Goal: Information Seeking & Learning: Learn about a topic

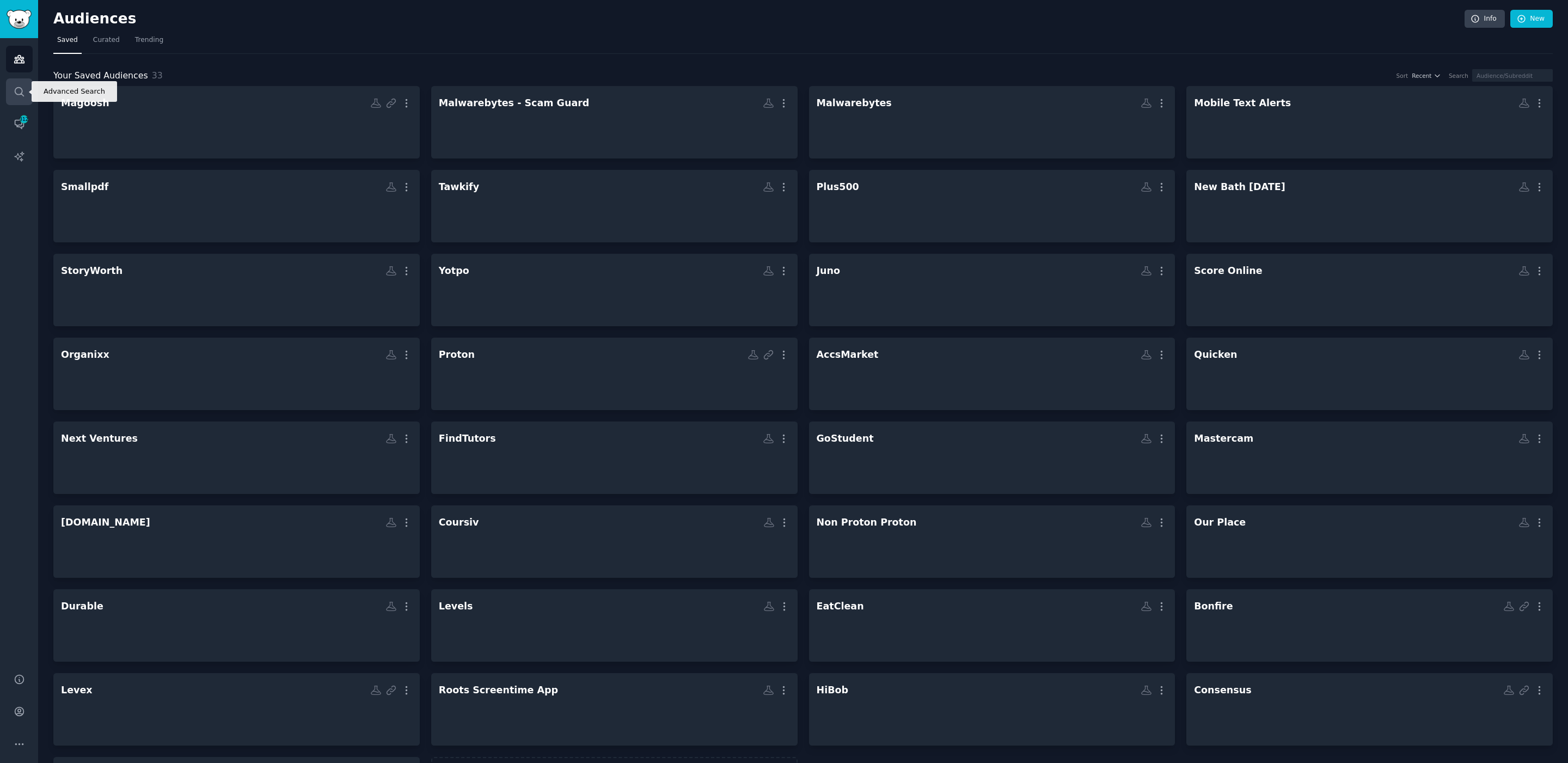
click at [21, 89] on icon "Sidebar" at bounding box center [19, 91] width 9 height 9
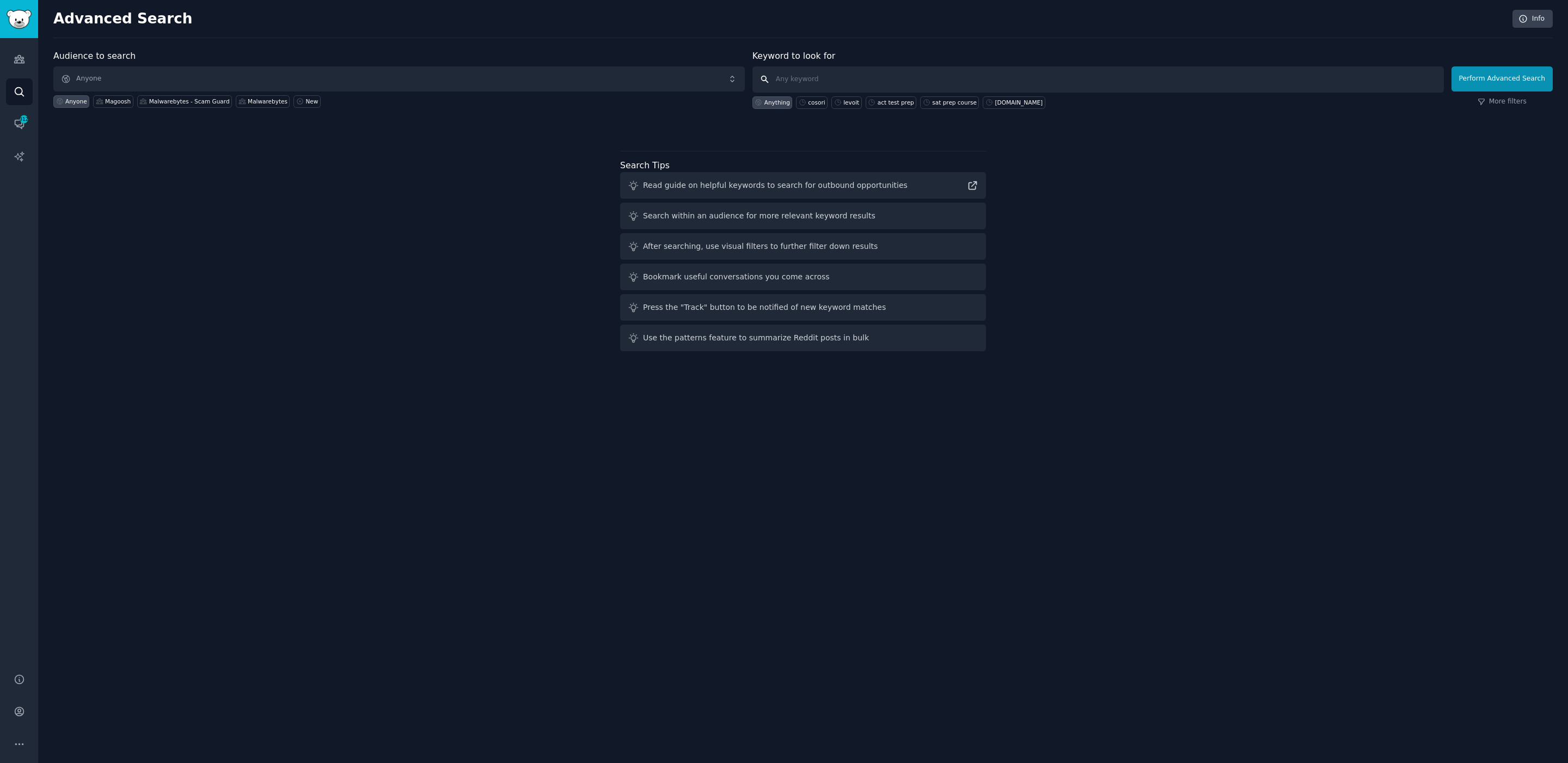
click at [835, 75] on input "text" at bounding box center [1098, 79] width 691 height 26
type input "ai for marketing"
click button "Perform Advanced Search" at bounding box center [1503, 78] width 101 height 25
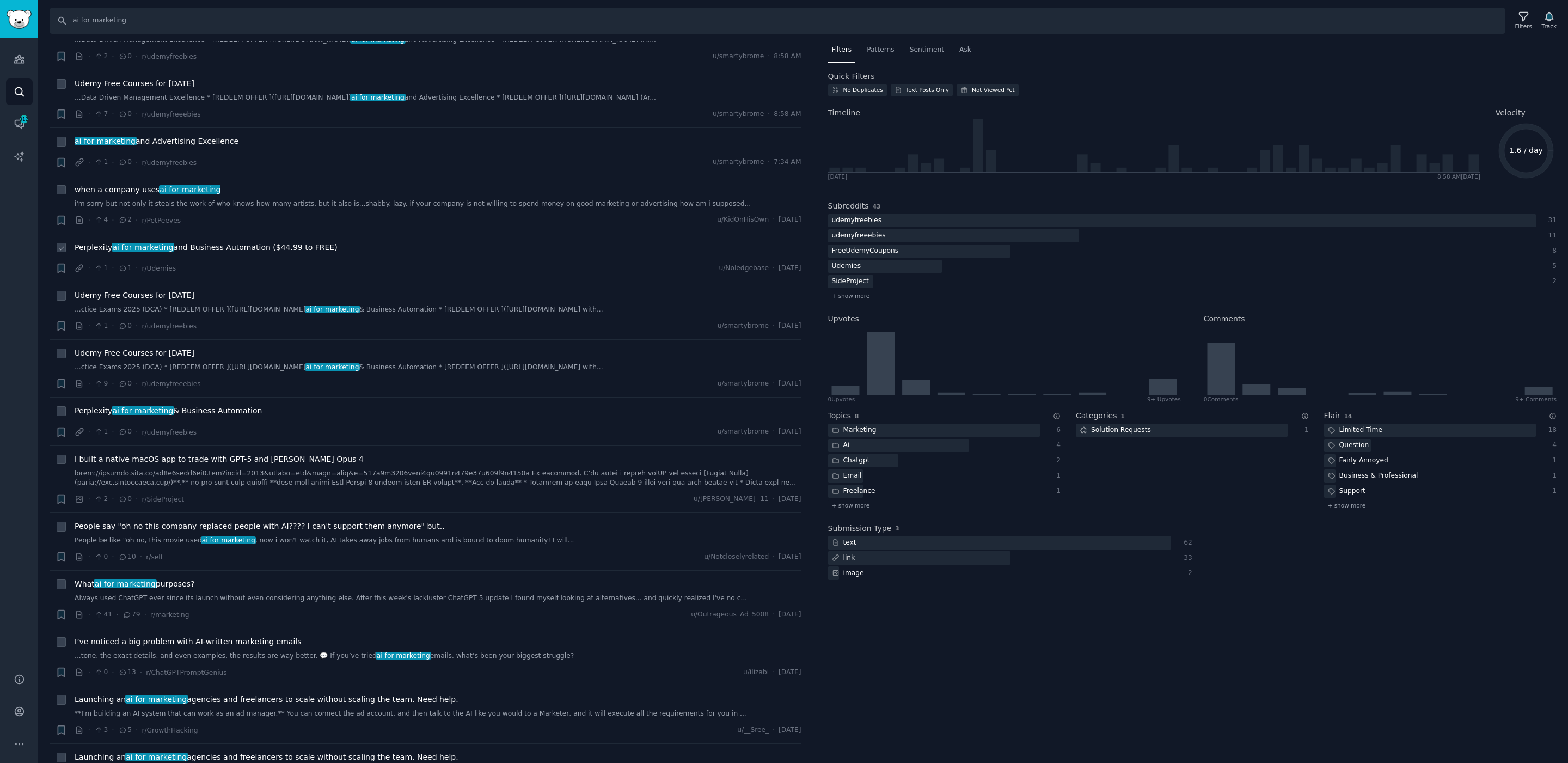
scroll to position [48, 0]
click at [181, 593] on link "Always used ChatGPT ever since its launch without even considering anything els…" at bounding box center [438, 598] width 727 height 10
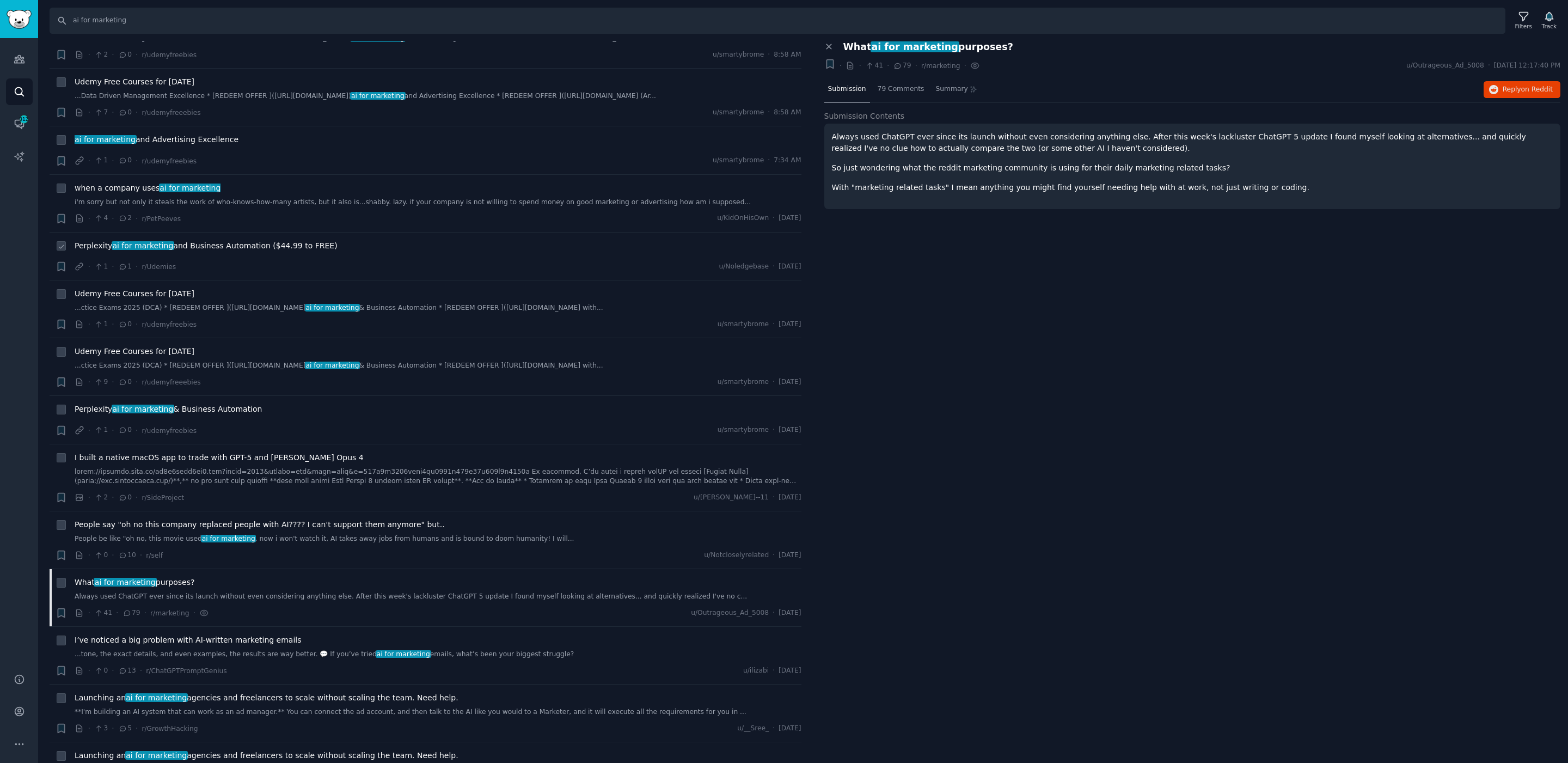
scroll to position [38, 0]
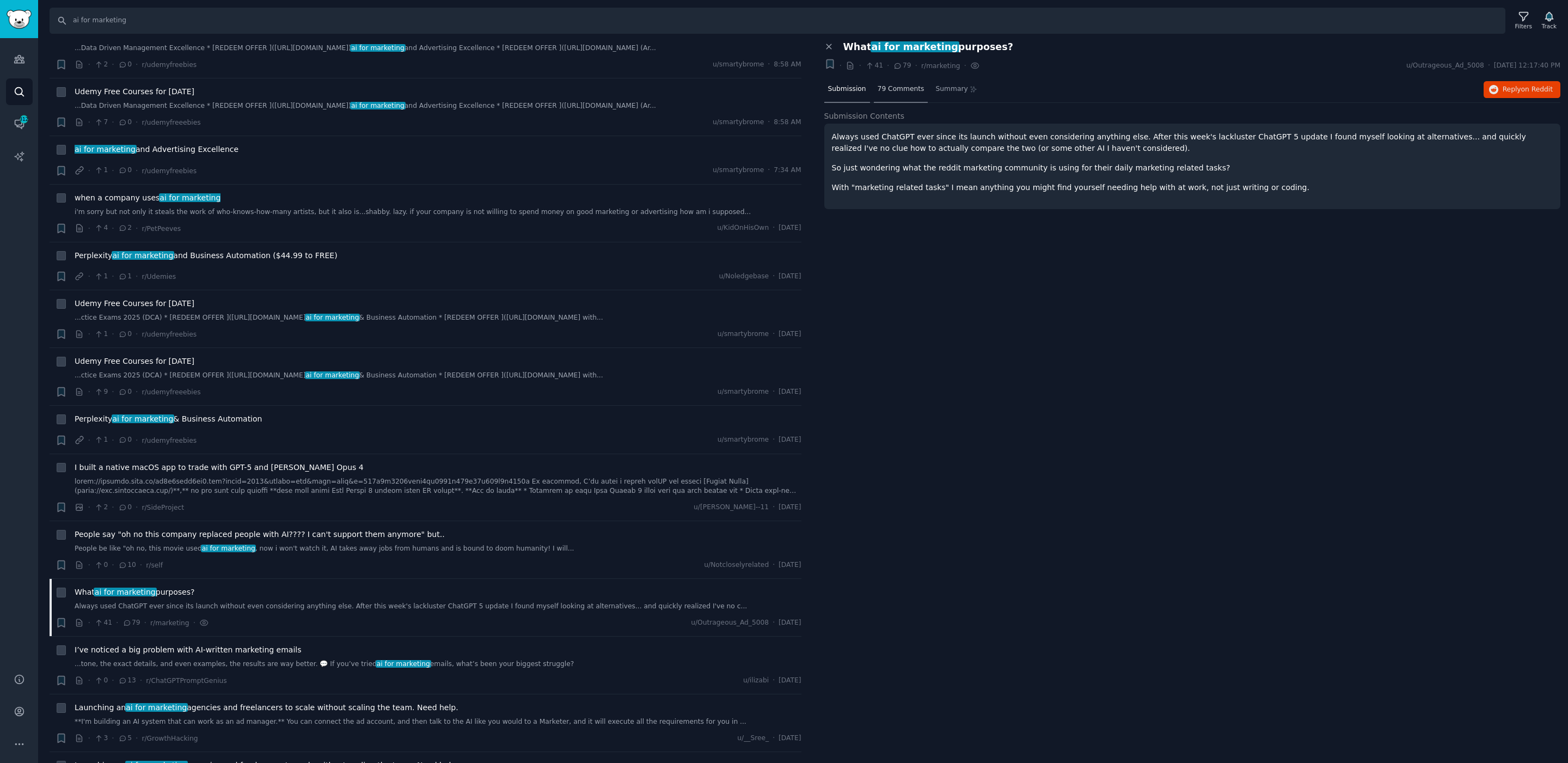
click at [903, 88] on span "79 Comments" at bounding box center [900, 89] width 47 height 10
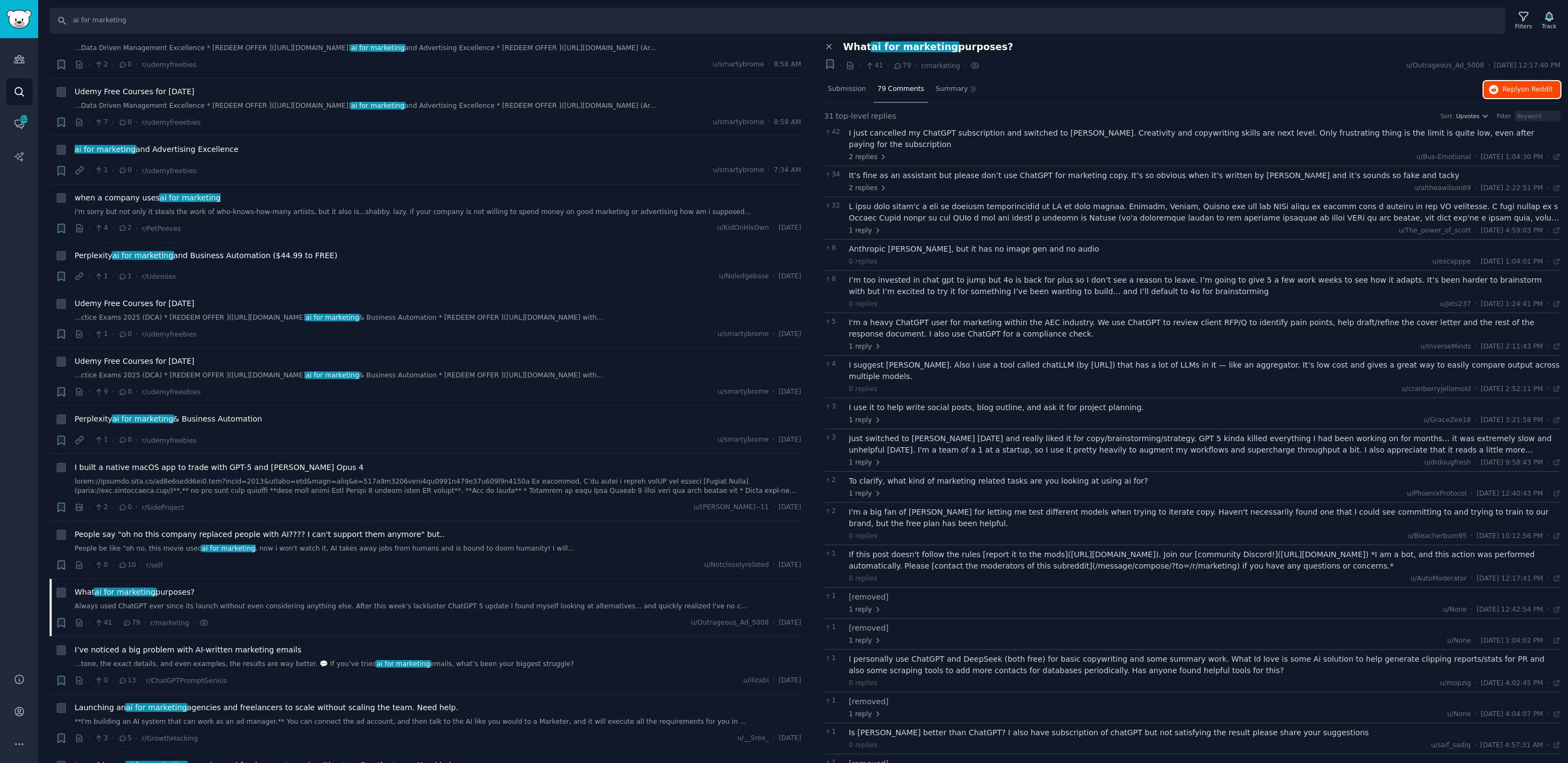
click at [1509, 90] on span "Reply on Reddit" at bounding box center [1528, 90] width 51 height 10
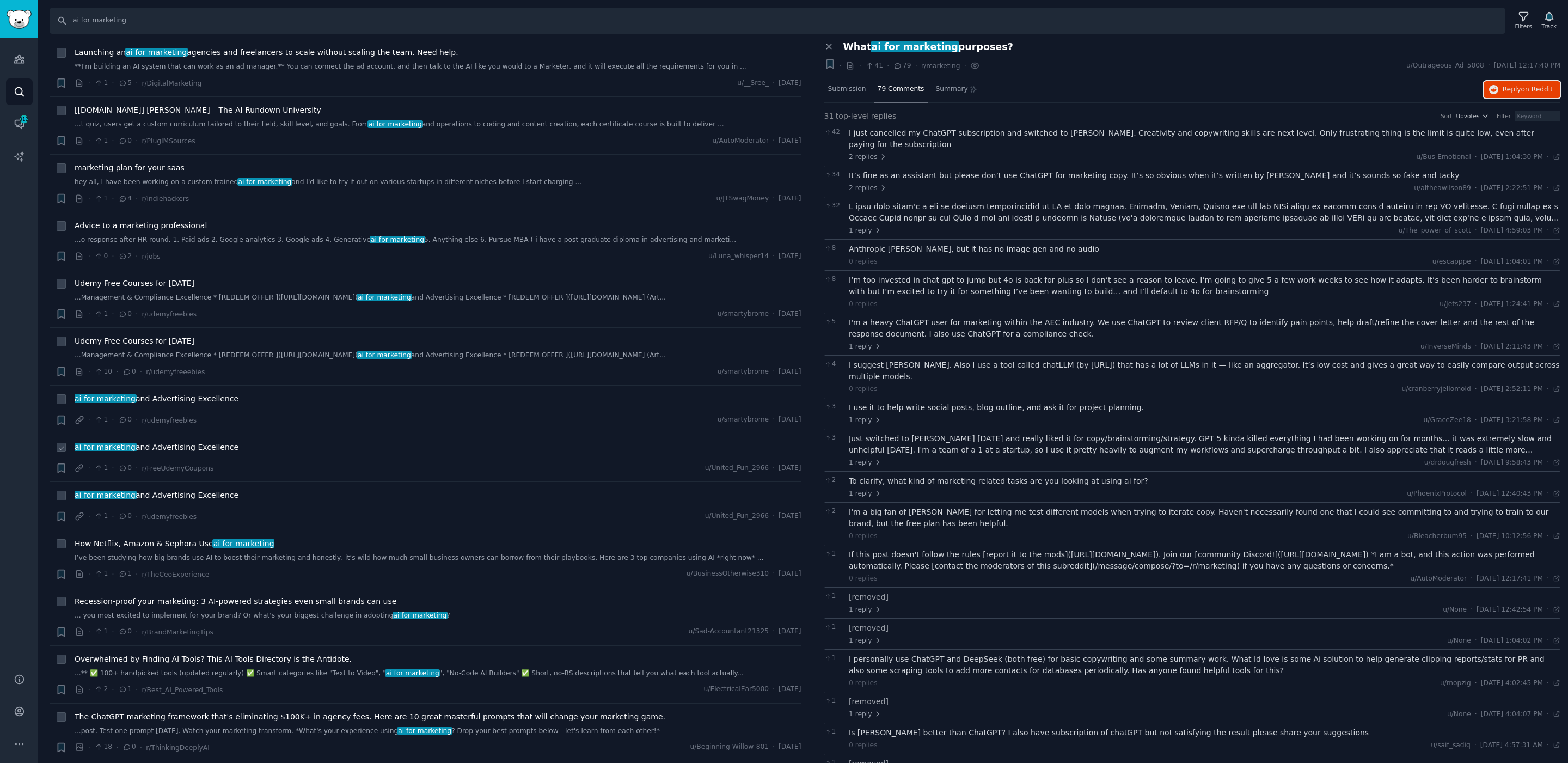
scroll to position [786, 0]
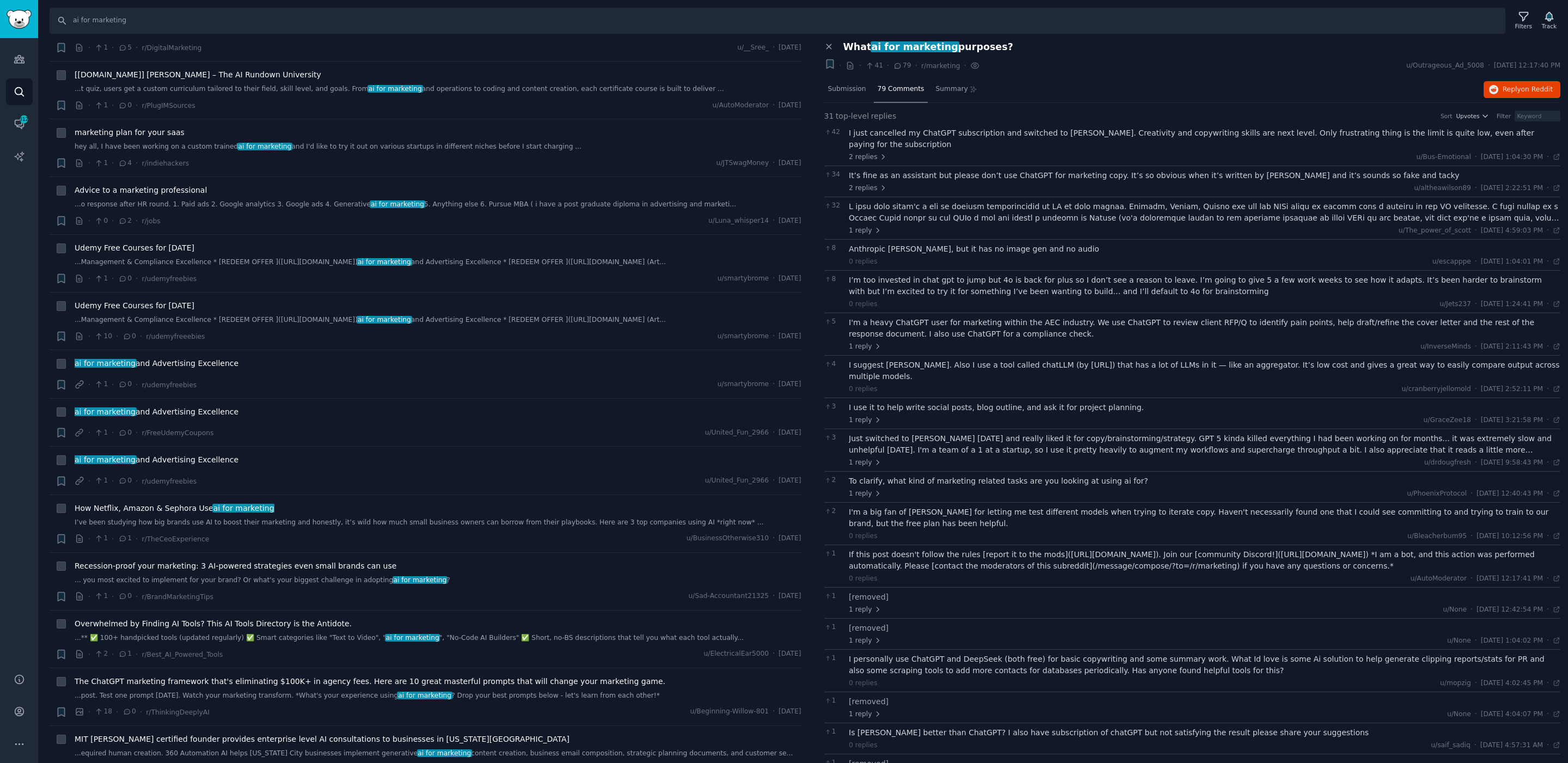
click at [826, 52] on div "Close panel" at bounding box center [830, 48] width 12 height 12
click at [829, 49] on icon at bounding box center [829, 47] width 10 height 10
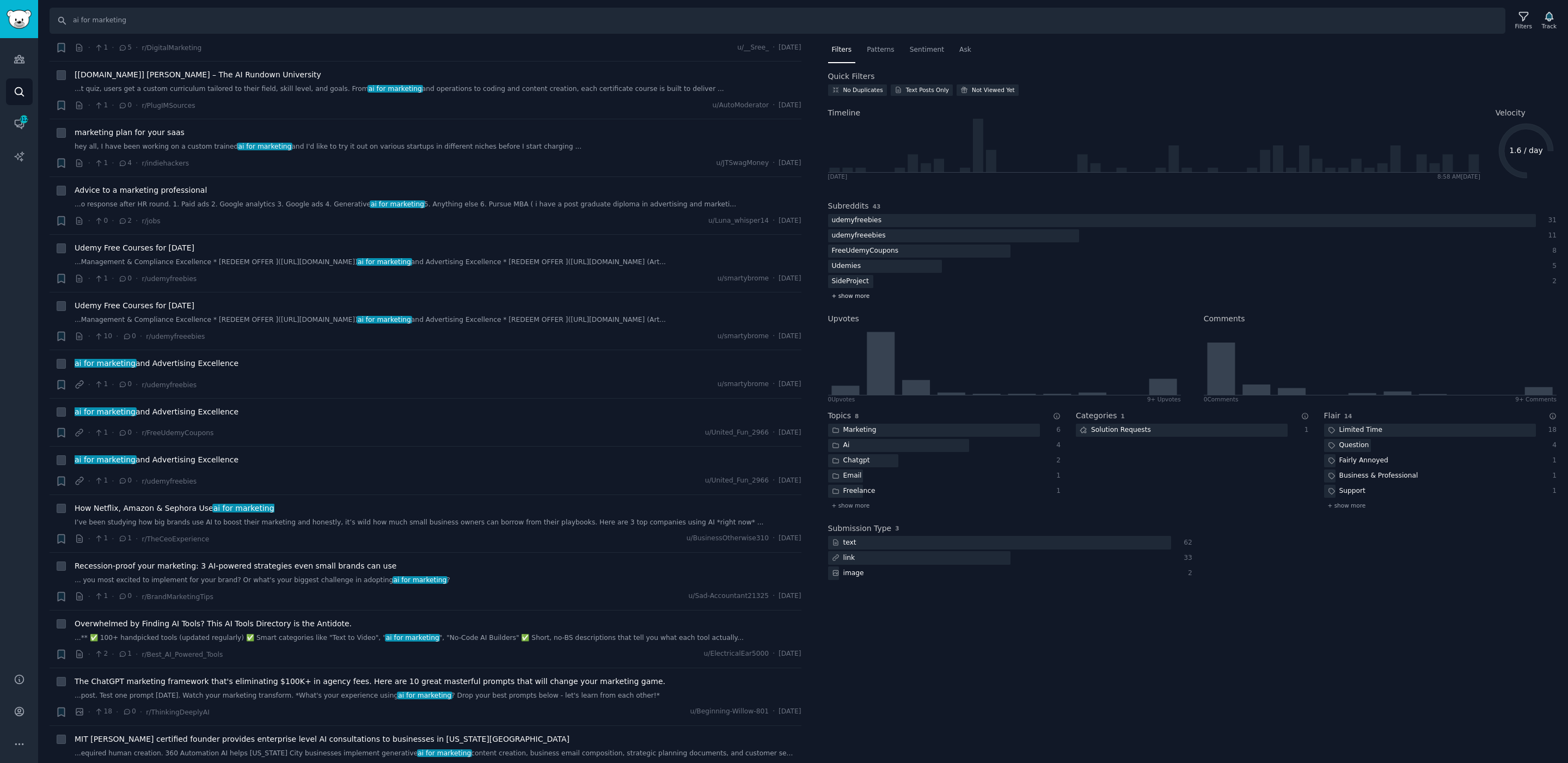
click at [859, 292] on span "+ show more" at bounding box center [851, 296] width 38 height 8
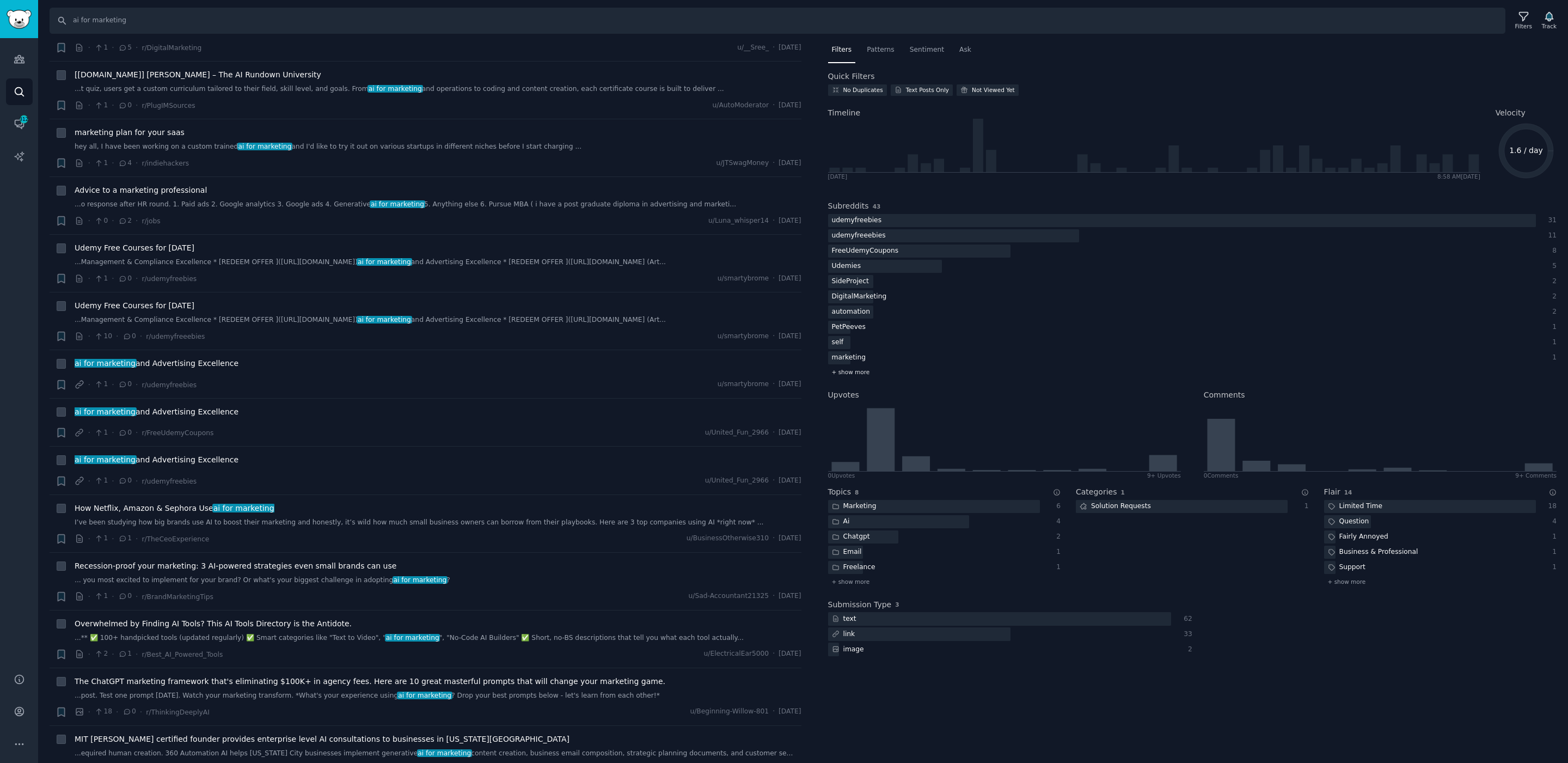
click at [861, 369] on span "+ show more" at bounding box center [851, 373] width 38 height 8
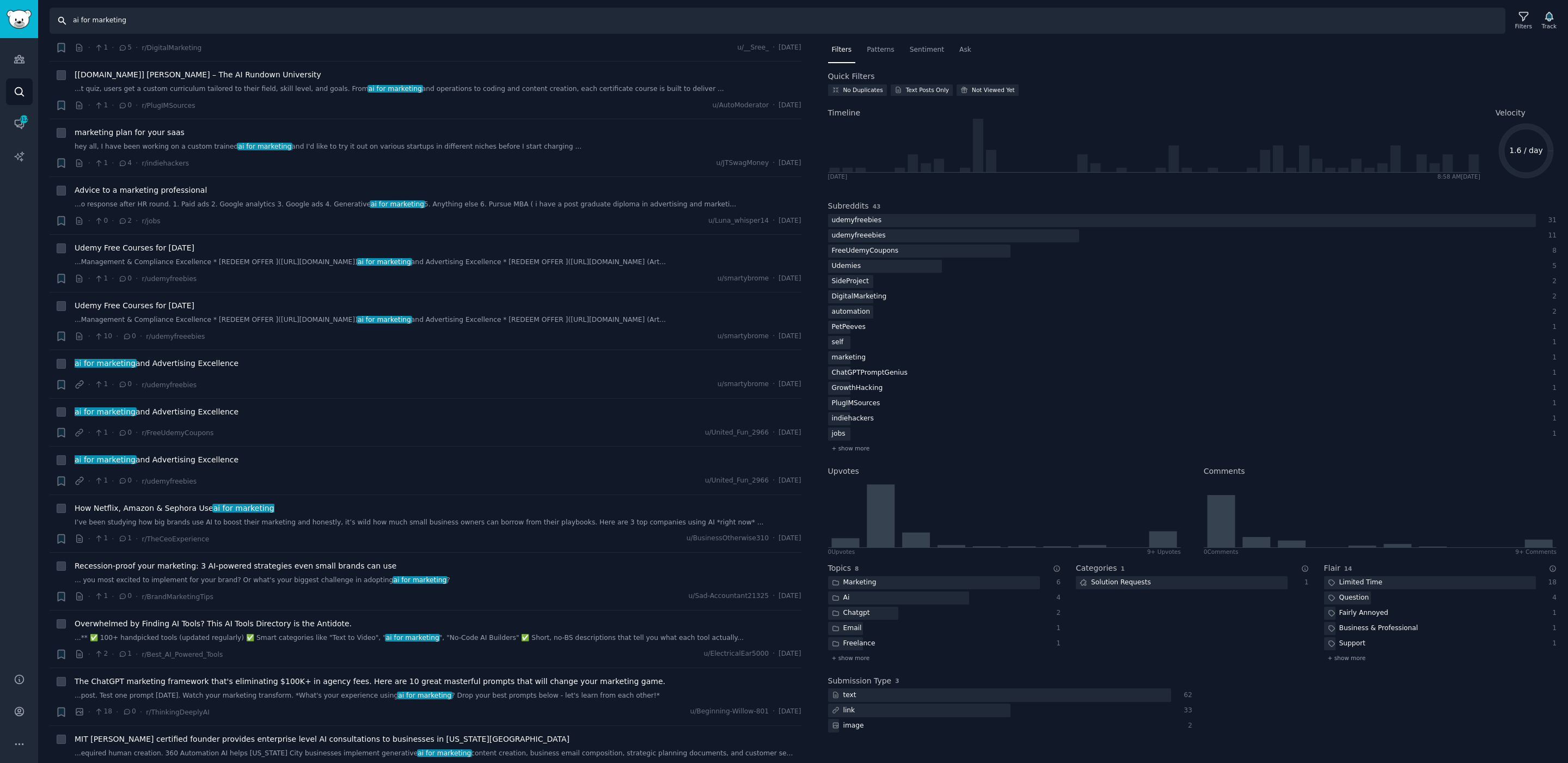
click at [682, 26] on input "ai for marketing" at bounding box center [778, 21] width 1456 height 26
type input "ai agent for marketing"
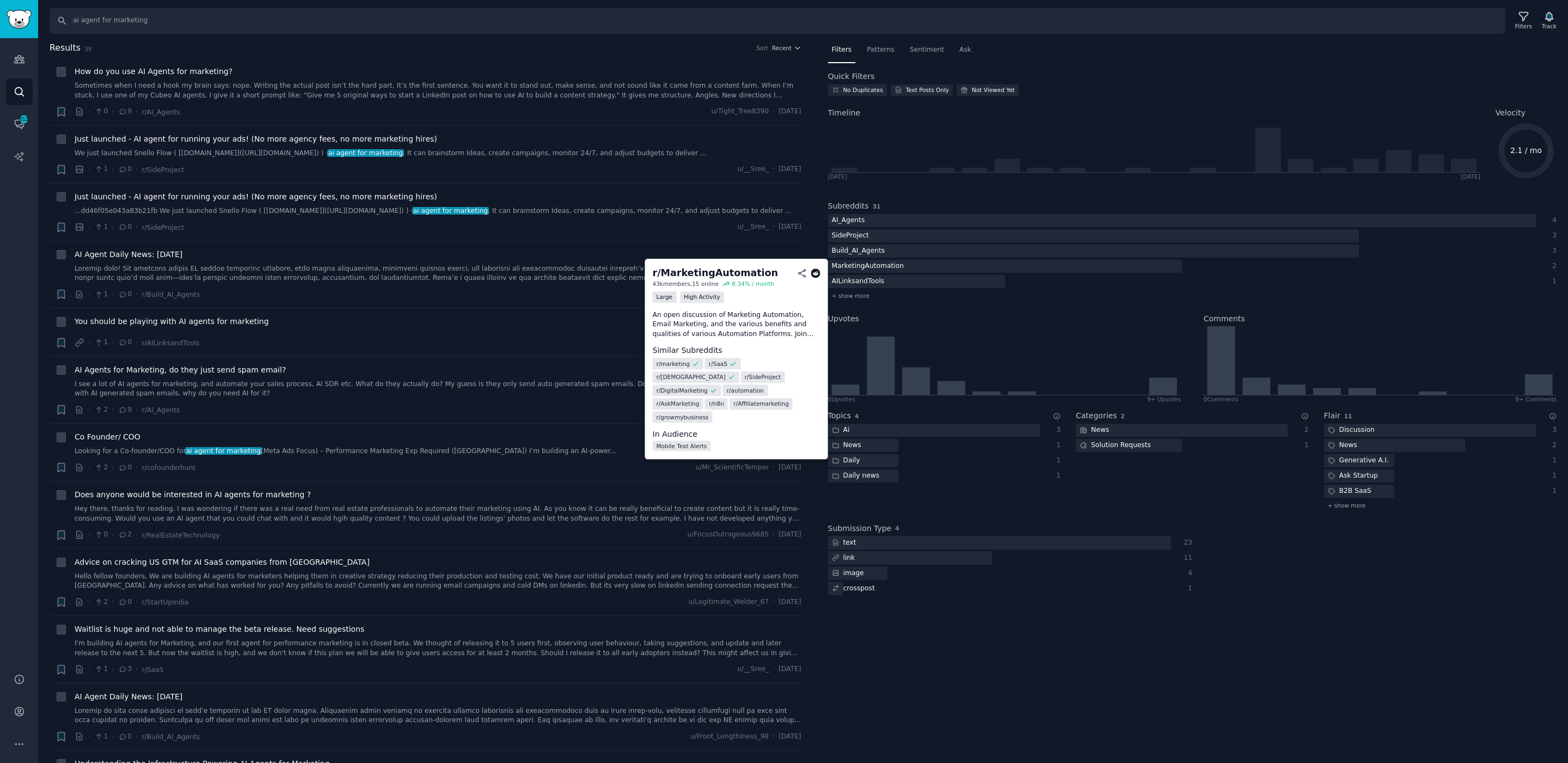
click at [817, 272] on icon at bounding box center [816, 273] width 10 height 10
